Goal: Transaction & Acquisition: Purchase product/service

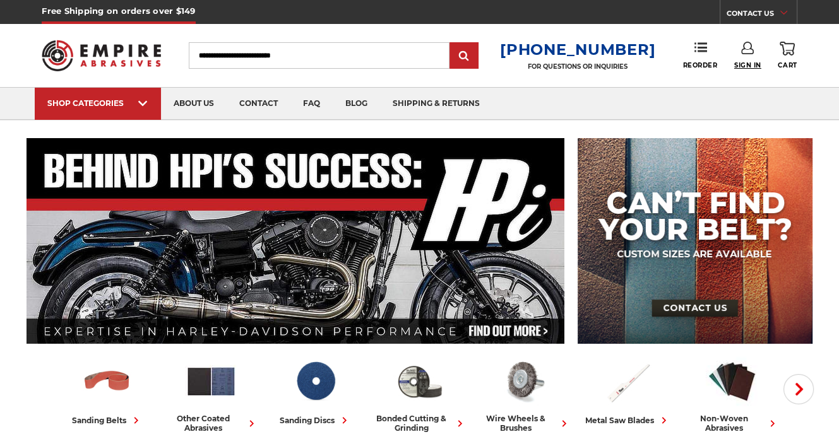
click at [746, 64] on span "Sign In" at bounding box center [747, 65] width 27 height 8
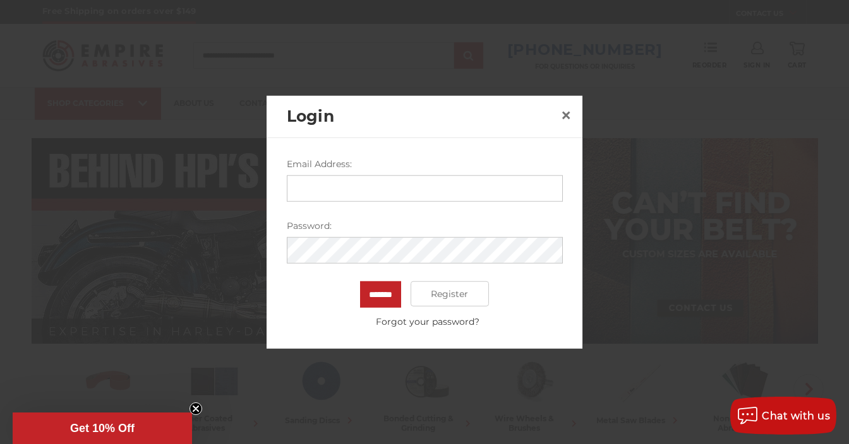
click at [333, 186] on input "Email Address:" at bounding box center [425, 189] width 276 height 27
type input "**********"
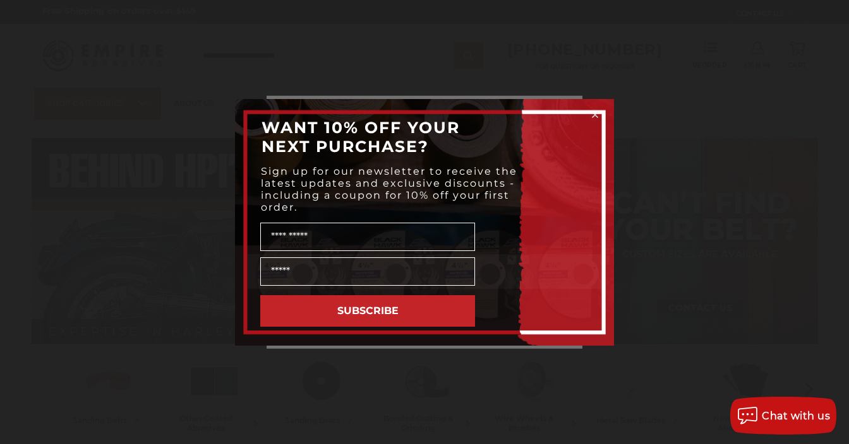
click at [596, 116] on icon "Close dialog" at bounding box center [594, 114] width 5 height 5
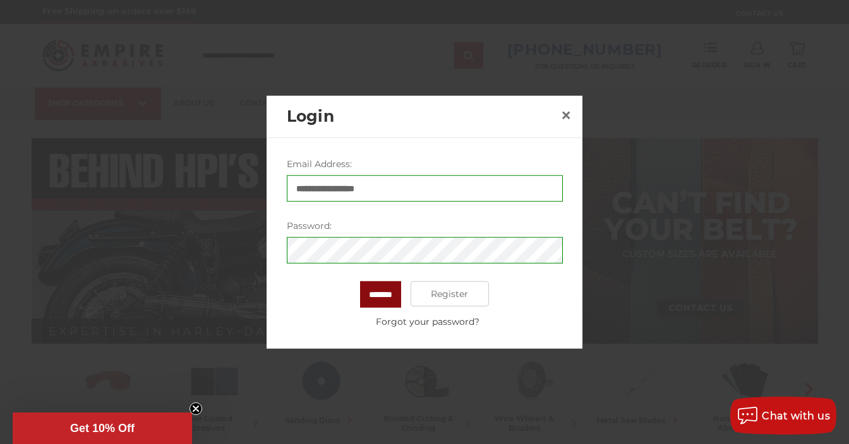
click at [387, 292] on input "*******" at bounding box center [380, 295] width 41 height 27
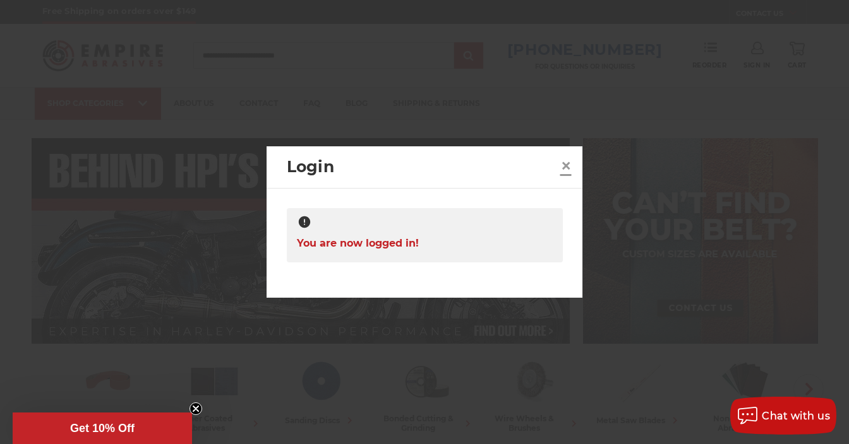
click at [564, 165] on span "×" at bounding box center [565, 165] width 11 height 25
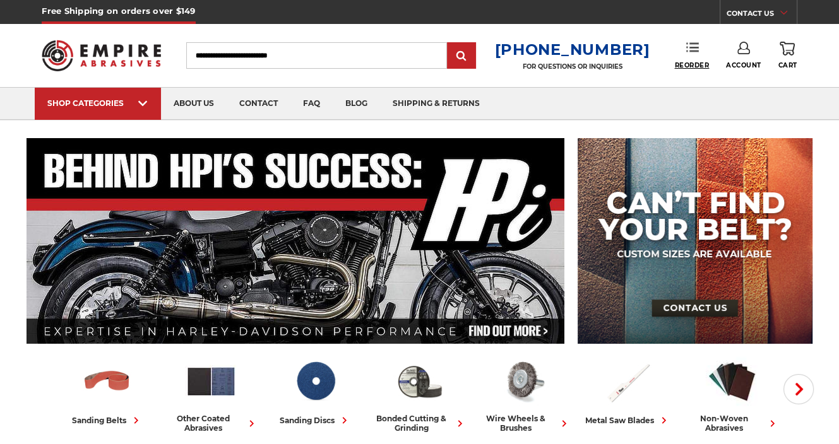
click at [686, 66] on span "Reorder" at bounding box center [691, 65] width 35 height 8
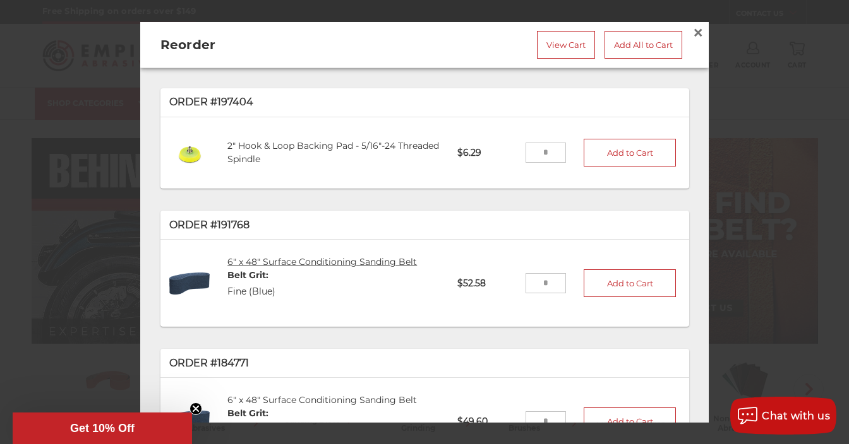
click at [252, 260] on link "6" x 48" Surface Conditioning Sanding Belt" at bounding box center [321, 261] width 189 height 11
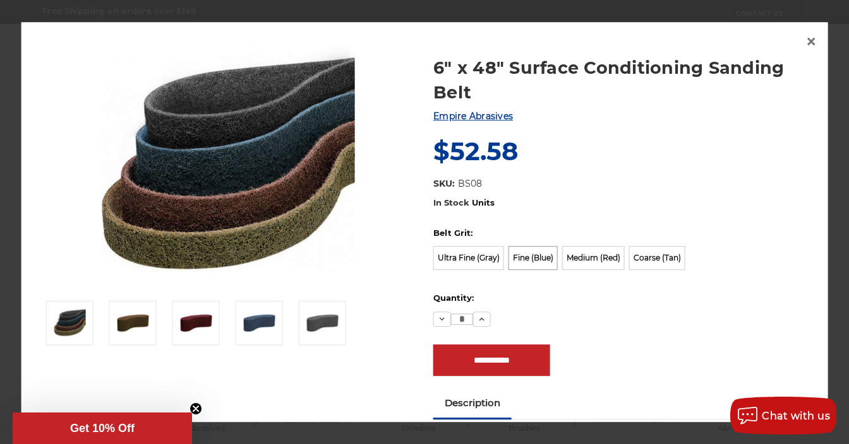
click at [524, 256] on label "Fine (Blue)" at bounding box center [532, 259] width 49 height 24
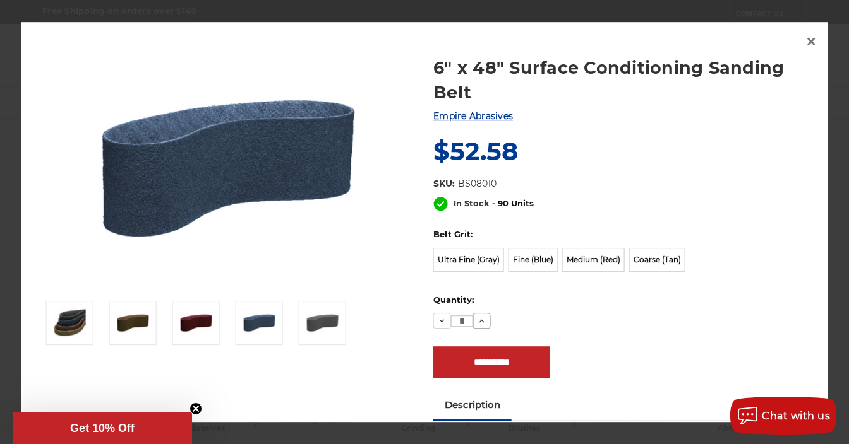
click at [477, 320] on icon at bounding box center [482, 321] width 10 height 10
click at [477, 319] on icon at bounding box center [482, 321] width 10 height 10
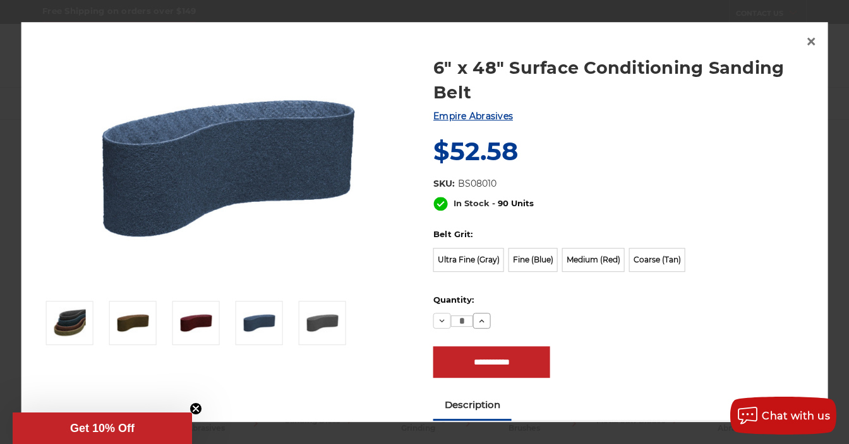
type input "*"
click at [511, 363] on input "**********" at bounding box center [491, 363] width 117 height 32
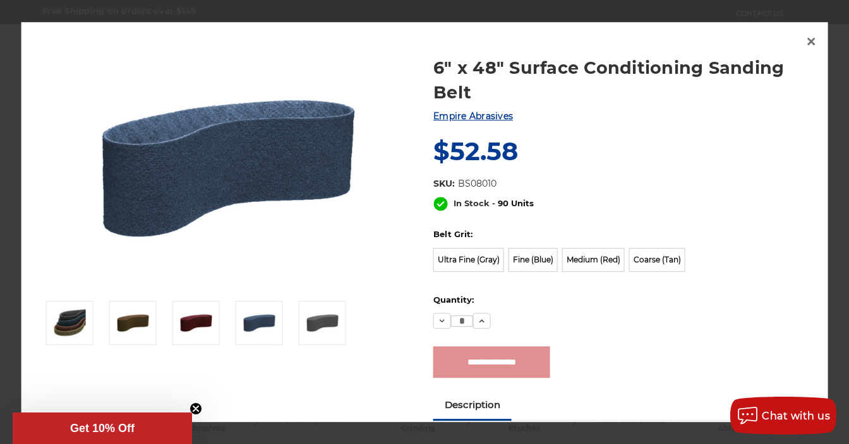
type input "**********"
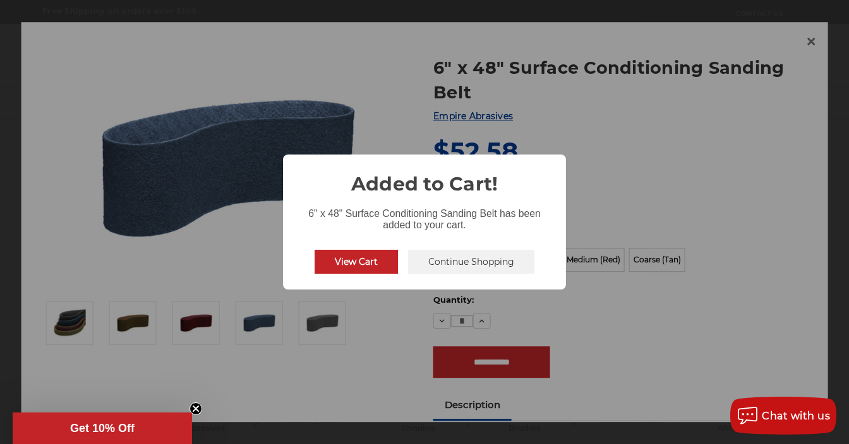
click at [383, 262] on button "View Cart" at bounding box center [355, 262] width 83 height 24
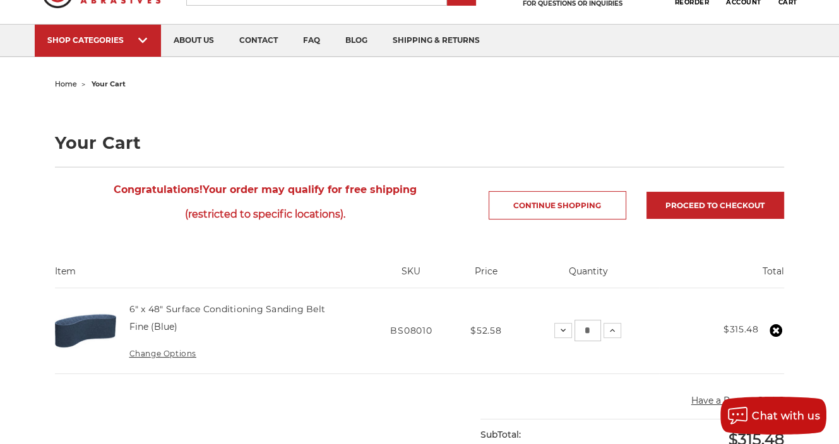
scroll to position [126, 0]
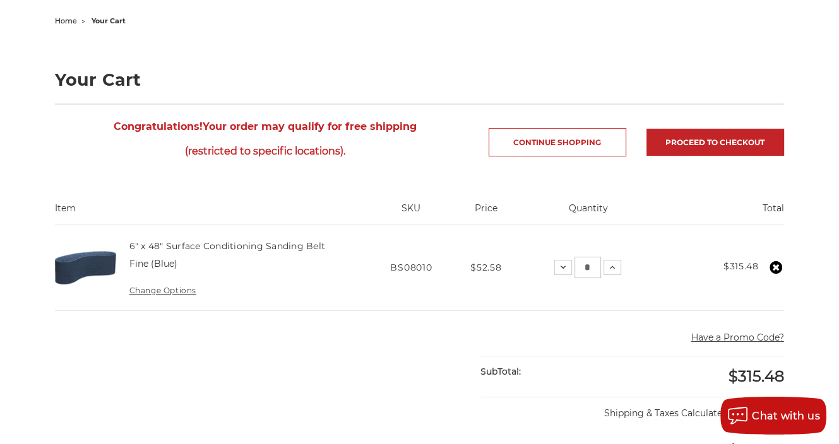
drag, startPoint x: 729, startPoint y: 342, endPoint x: 723, endPoint y: 349, distance: 9.0
click at [728, 342] on button "Have a Promo Code?" at bounding box center [737, 337] width 93 height 13
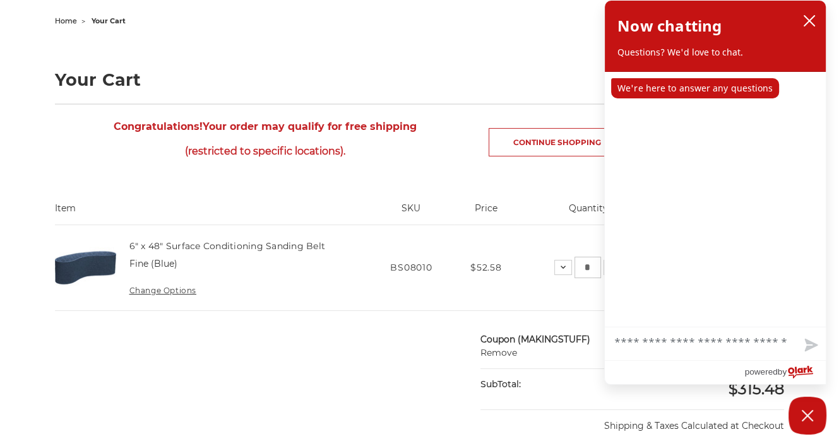
click at [814, 23] on icon "close chatbox" at bounding box center [809, 21] width 13 height 13
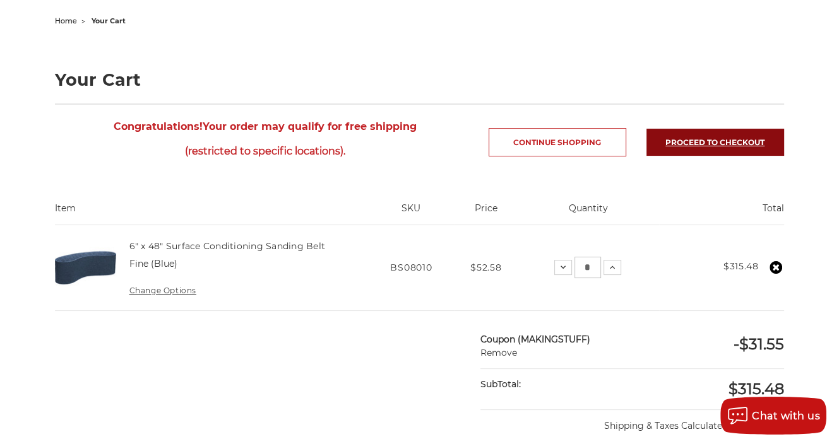
click at [741, 140] on link "Proceed to checkout" at bounding box center [716, 142] width 138 height 27
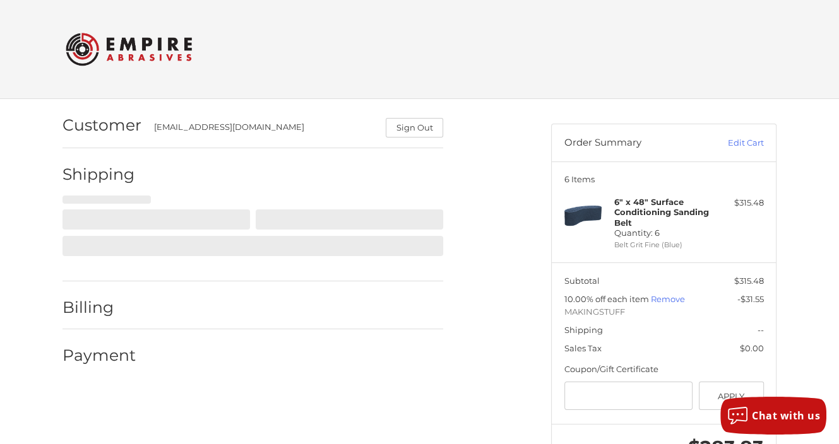
scroll to position [52, 0]
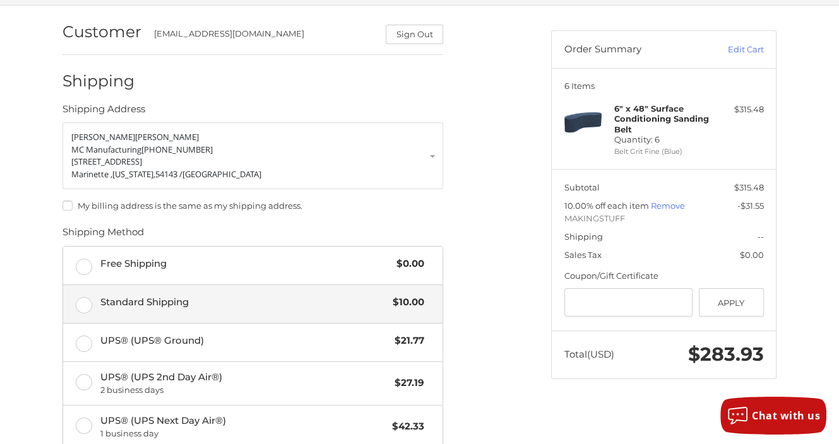
scroll to position [115, 0]
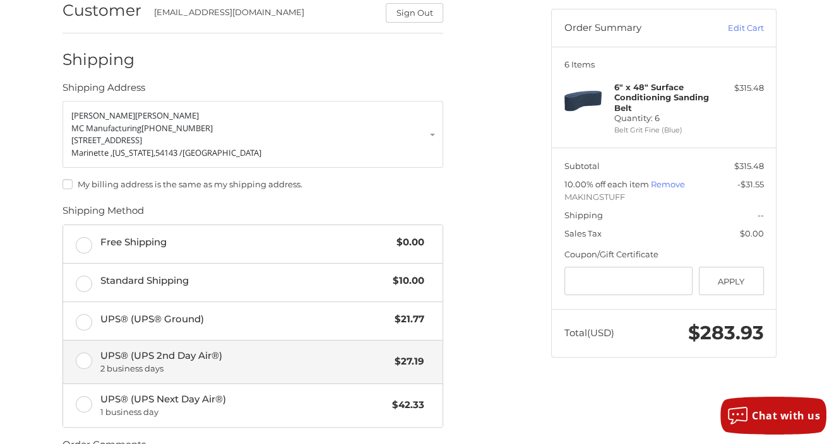
click at [86, 359] on label "UPS® (UPS 2nd Day Air®) 2 business days $27.19" at bounding box center [252, 362] width 379 height 43
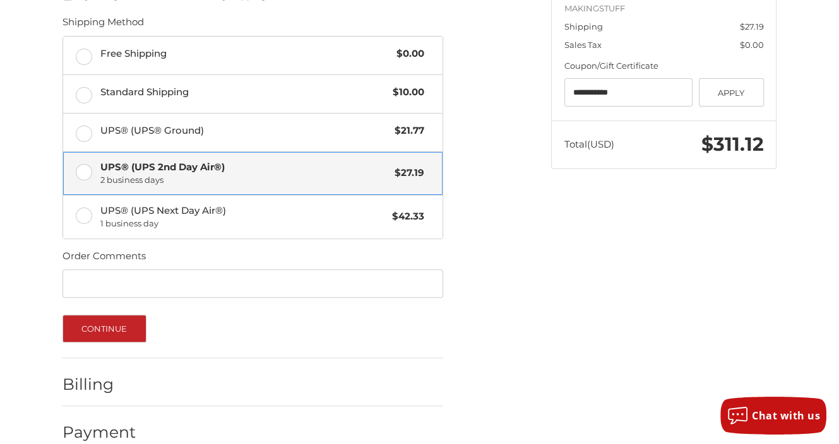
scroll to position [304, 0]
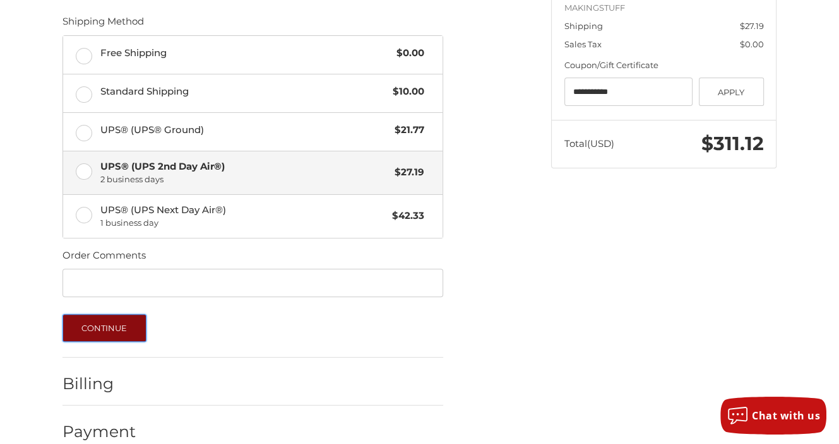
click at [114, 319] on button "Continue" at bounding box center [105, 328] width 84 height 28
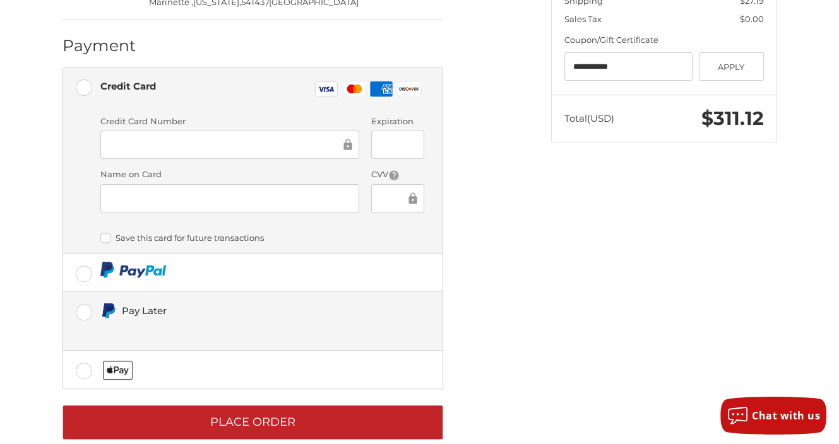
scroll to position [352, 0]
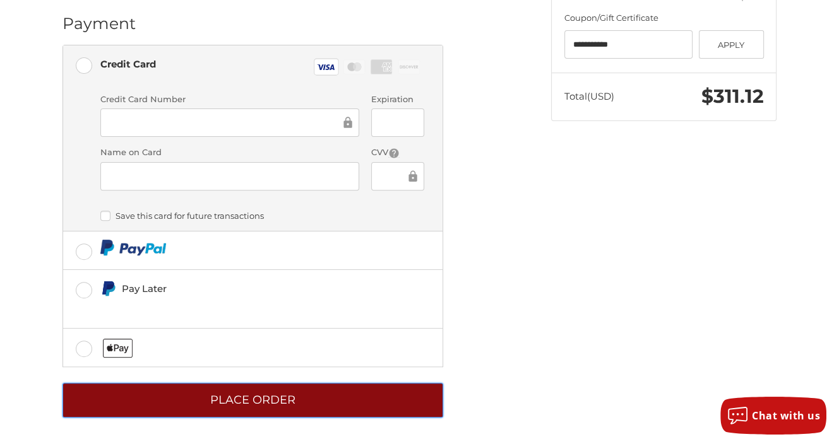
click at [258, 404] on button "Place Order" at bounding box center [253, 400] width 381 height 35
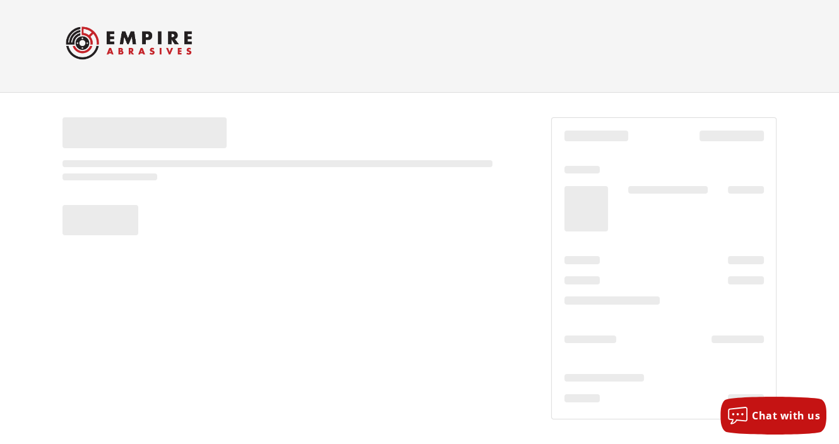
scroll to position [6, 0]
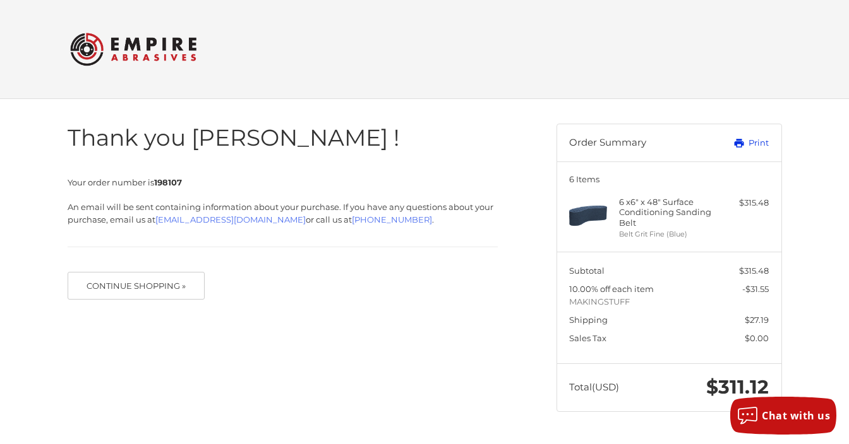
click at [749, 147] on link "Print" at bounding box center [737, 143] width 63 height 13
click at [126, 278] on button "Continue Shopping »" at bounding box center [137, 286] width 138 height 28
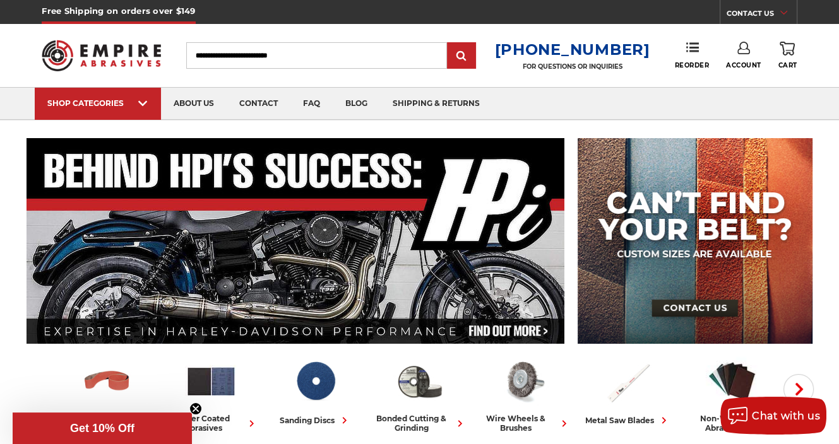
click at [745, 51] on icon at bounding box center [743, 48] width 13 height 13
click at [748, 81] on link "Account" at bounding box center [743, 82] width 90 height 24
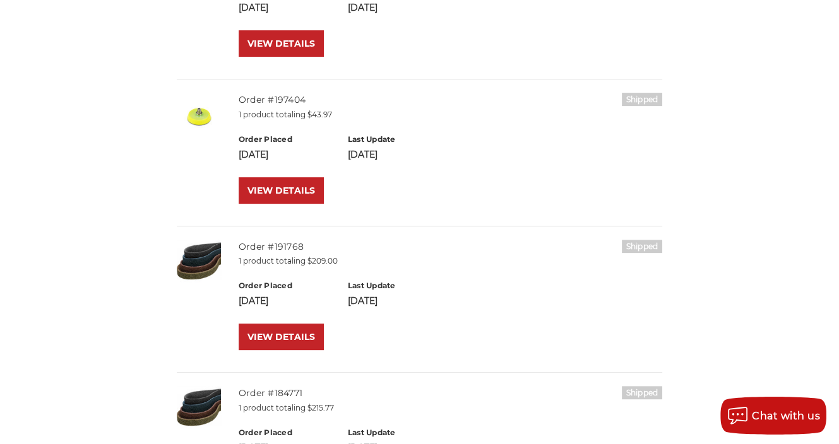
scroll to position [379, 0]
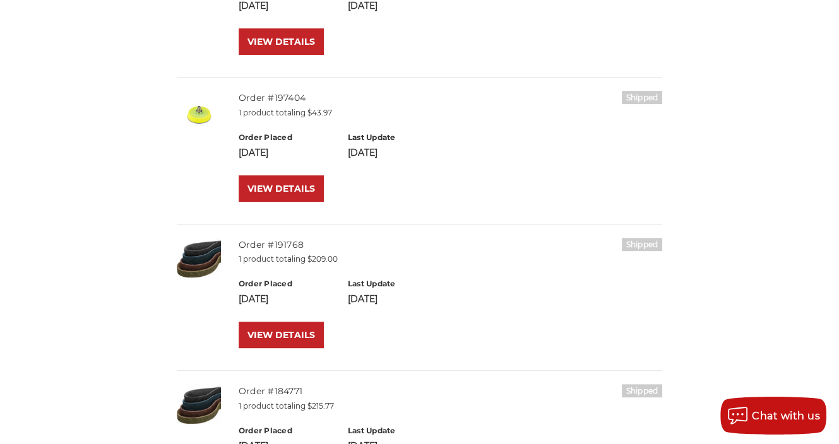
click at [201, 257] on img at bounding box center [199, 260] width 44 height 44
click at [270, 330] on link "VIEW DETAILS" at bounding box center [281, 335] width 85 height 27
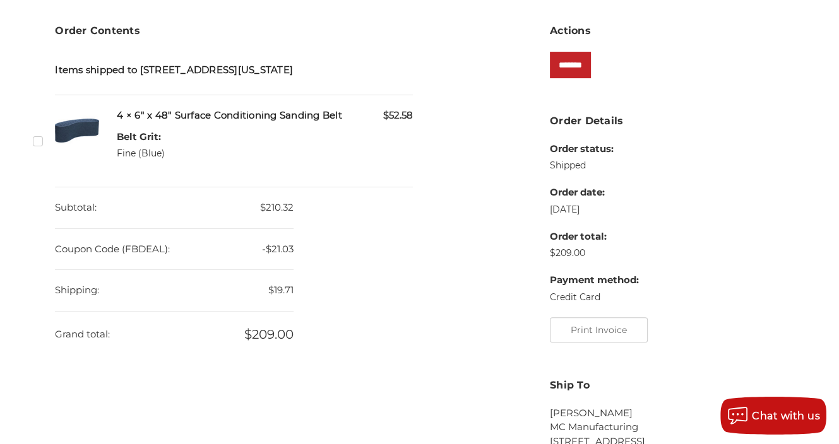
scroll to position [253, 0]
click at [71, 147] on img at bounding box center [77, 130] width 44 height 44
click at [170, 122] on h5 "4 × 6" x 48" Surface Conditioning Sanding Belt" at bounding box center [265, 115] width 296 height 15
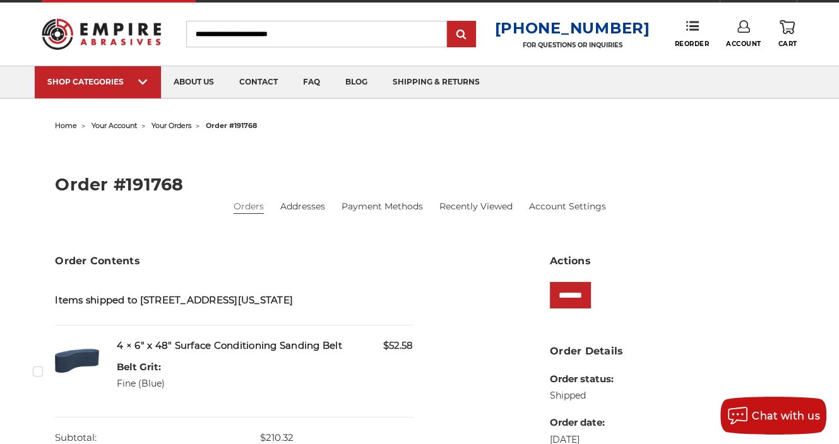
scroll to position [0, 0]
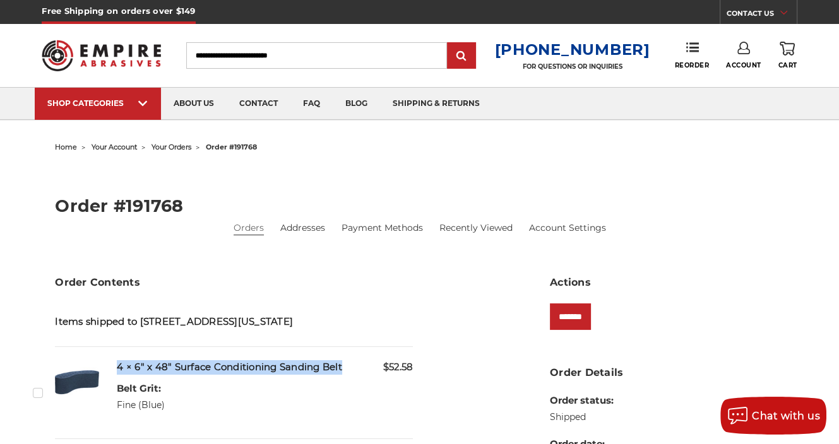
drag, startPoint x: 352, startPoint y: 378, endPoint x: 112, endPoint y: 382, distance: 240.0
click at [112, 382] on div "Checkbox 521244 label $52.58 4 × 6" x 48" Surface Conditioning Sanding Belt Bel…" at bounding box center [234, 393] width 358 height 65
click at [355, 375] on h5 "4 × 6" x 48" Surface Conditioning Sanding Belt" at bounding box center [265, 368] width 296 height 15
click at [354, 375] on h5 "4 × 6" x 48" Surface Conditioning Sanding Belt" at bounding box center [265, 368] width 296 height 15
drag, startPoint x: 350, startPoint y: 380, endPoint x: 134, endPoint y: 382, distance: 215.3
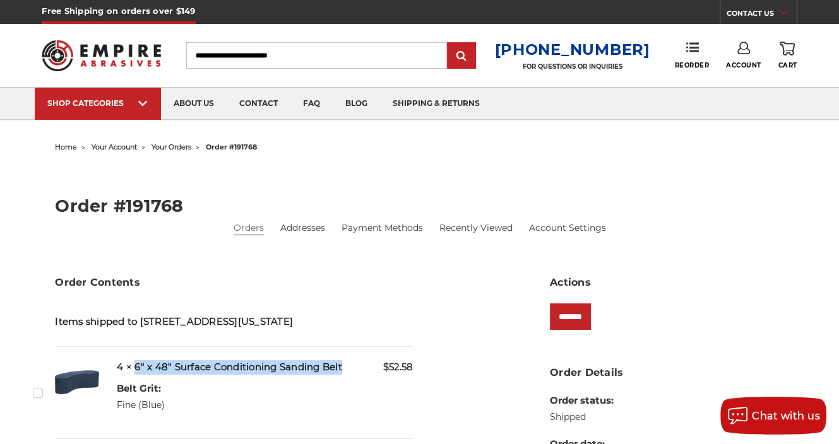
click at [134, 375] on h5 "4 × 6" x 48" Surface Conditioning Sanding Belt" at bounding box center [265, 368] width 296 height 15
copy h5 "6" x 48" Surface Conditioning Sanding Belt"
click at [220, 38] on div "Toggle menu Menu Search 1-800-816-3824 FOR QUESTIONS OR INQUIRIES Phone Reorder…" at bounding box center [419, 55] width 755 height 63
click at [213, 51] on input "Search" at bounding box center [316, 55] width 261 height 27
paste input "**********"
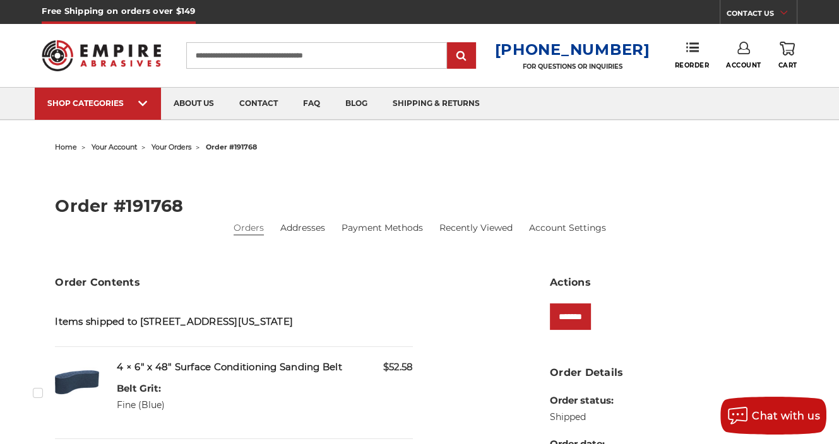
type input "**********"
click at [449, 44] on input "submit" at bounding box center [461, 56] width 25 height 25
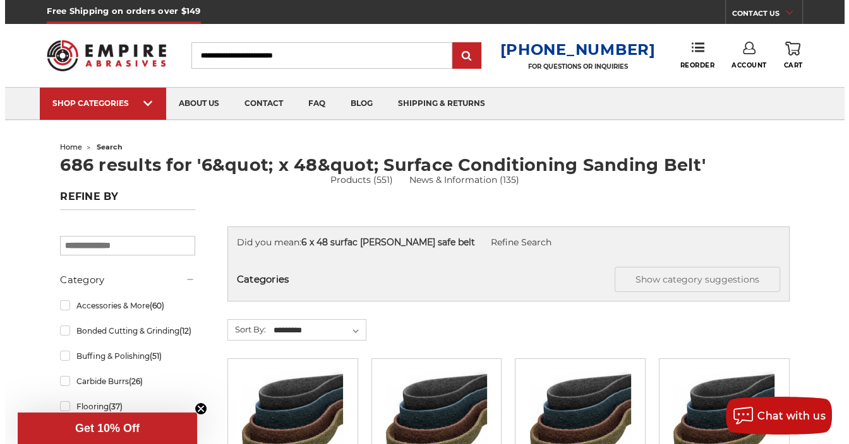
scroll to position [316, 0]
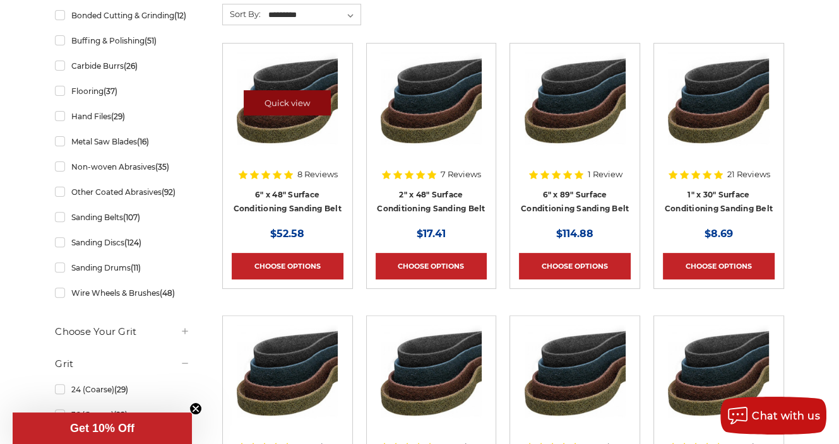
click at [299, 102] on link "Quick view" at bounding box center [287, 102] width 87 height 25
